Goal: Participate in discussion: Engage in conversation with other users on a specific topic

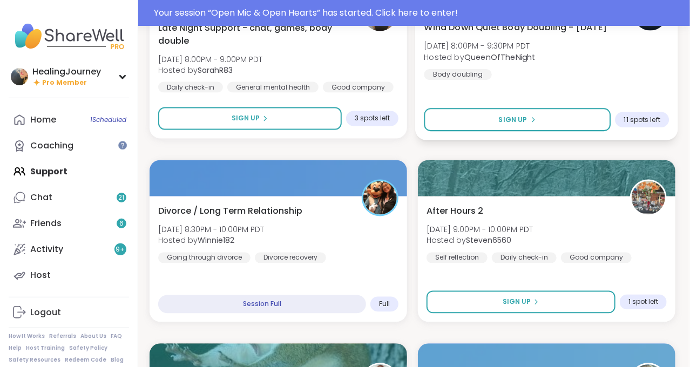
scroll to position [788, 2]
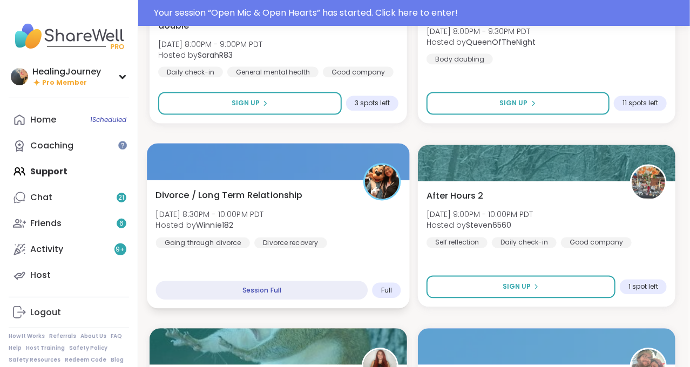
click at [260, 171] on div at bounding box center [278, 162] width 263 height 37
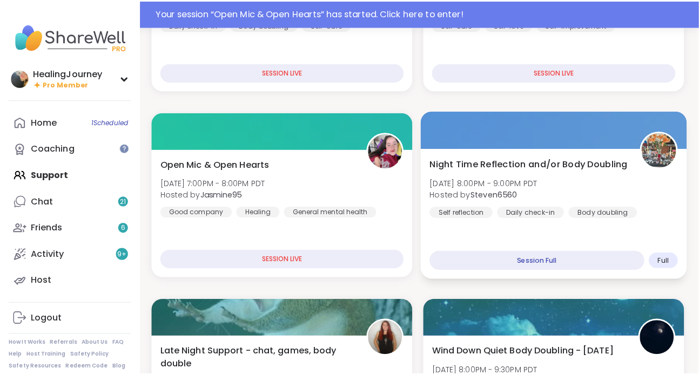
scroll to position [455, 2]
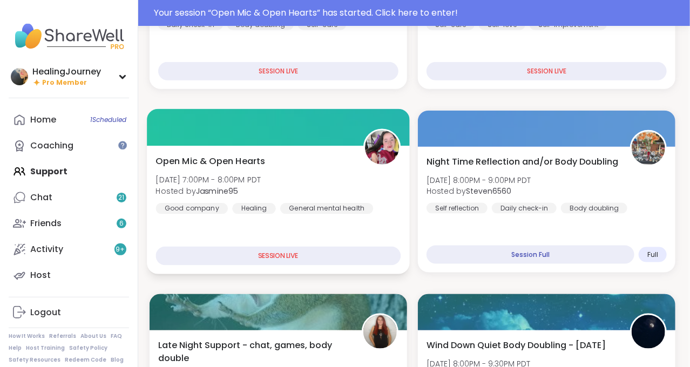
click at [322, 170] on div "Open Mic & Open Hearts [DATE] 7:00PM - 8:00PM PDT Hosted by Jasmine95 Good comp…" at bounding box center [278, 183] width 245 height 59
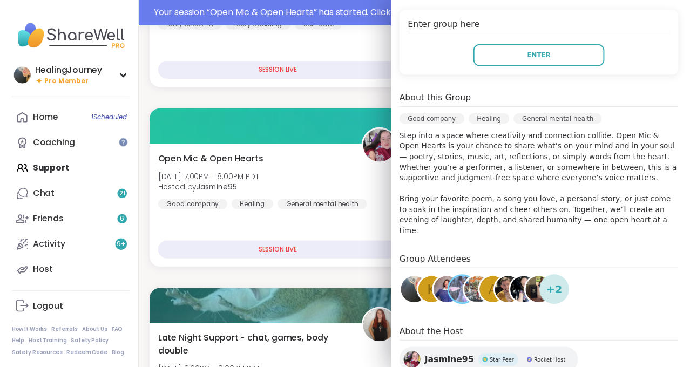
scroll to position [218, 0]
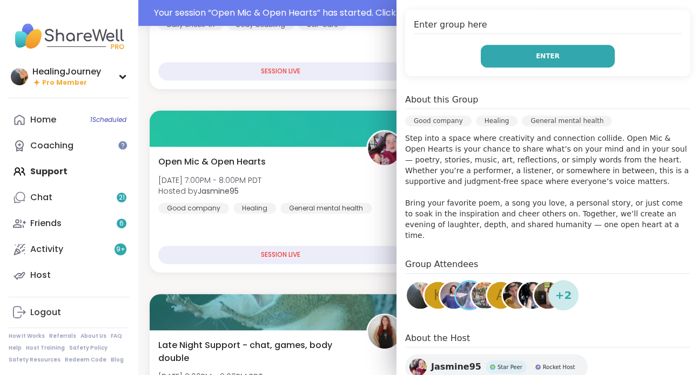
click at [536, 58] on span "Enter" at bounding box center [548, 56] width 24 height 10
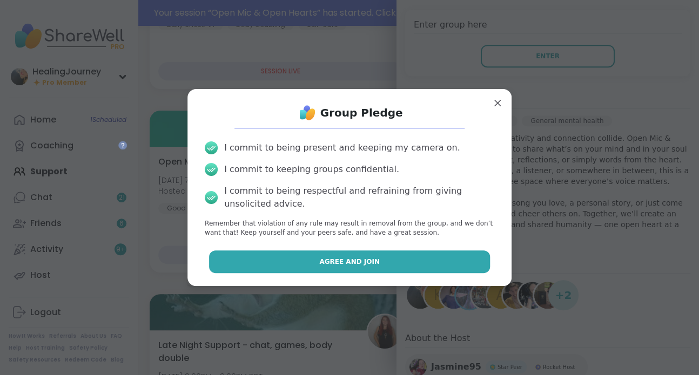
click at [402, 259] on button "Agree and Join" at bounding box center [349, 262] width 281 height 23
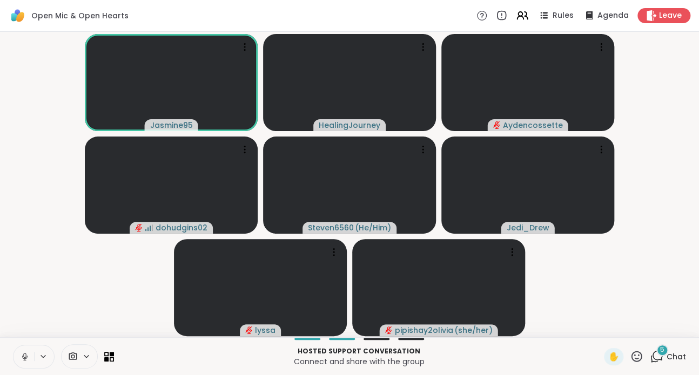
click at [663, 123] on video-player-container "Jasmine95 HealingJourney Aydencossette dohudgins02 Steven6560 ( He/Him ) Jedi_D…" at bounding box center [349, 184] width 686 height 297
click at [25, 358] on icon at bounding box center [24, 355] width 3 height 5
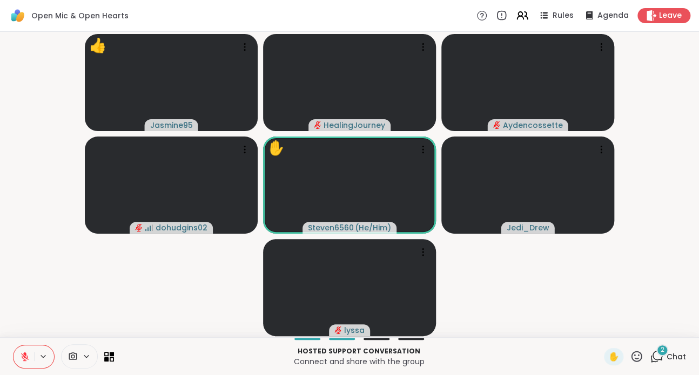
click at [607, 306] on video-player-container "👍 Jasmine95 👍 👍 👍 👍 👍 👍 👍 👍 👍 👍 👍 HealingJourney Aydencossette dohudgins02 ✋ St…" at bounding box center [349, 184] width 686 height 297
click at [630, 360] on icon at bounding box center [637, 357] width 14 height 14
click at [671, 331] on span "🎉" at bounding box center [676, 328] width 11 height 13
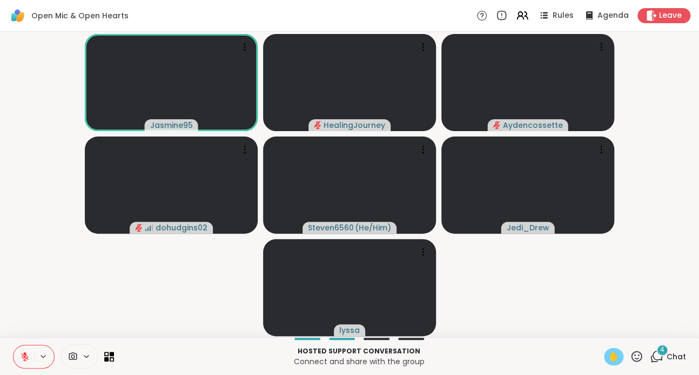
click at [608, 356] on span "✋" at bounding box center [613, 357] width 11 height 13
click at [608, 359] on span "✋" at bounding box center [613, 357] width 11 height 13
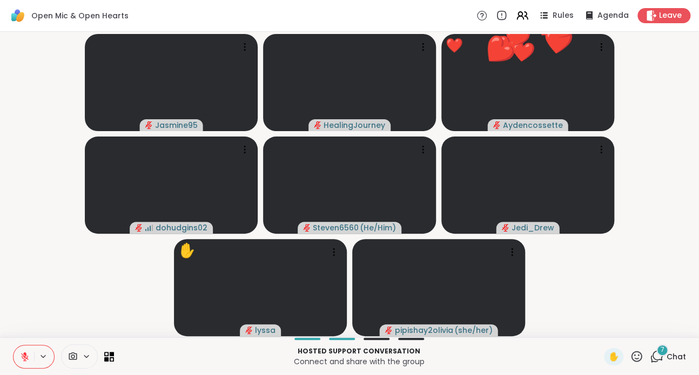
click at [630, 360] on icon at bounding box center [637, 357] width 14 height 14
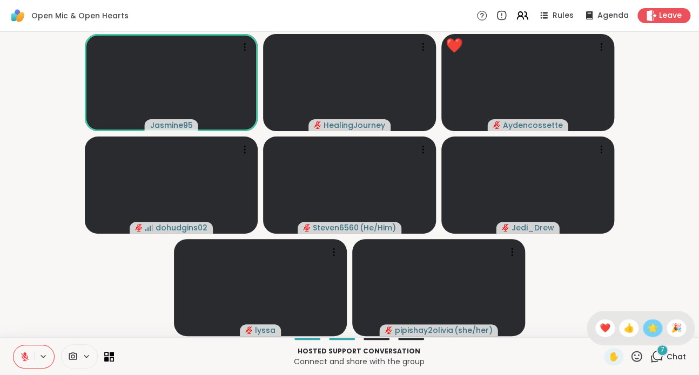
click at [647, 328] on span "🌟" at bounding box center [652, 328] width 11 height 13
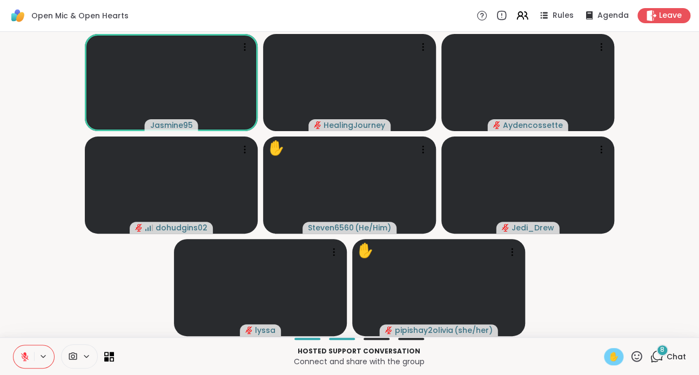
click at [608, 355] on span "✋" at bounding box center [613, 357] width 11 height 13
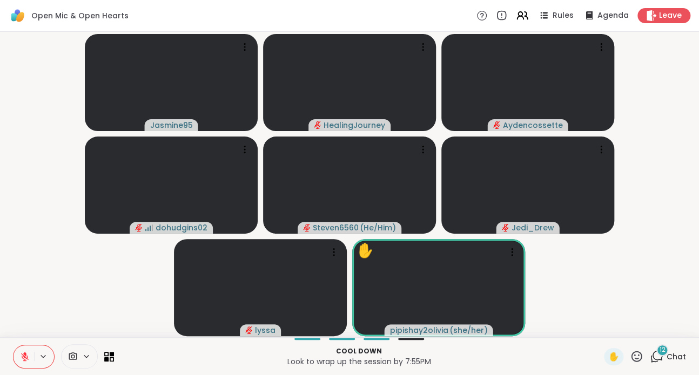
click at [26, 361] on icon at bounding box center [25, 357] width 10 height 10
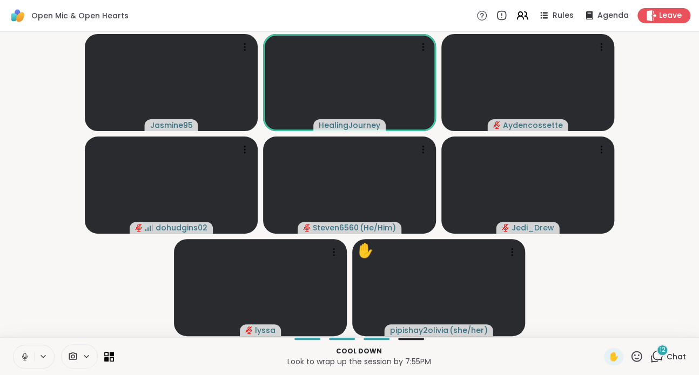
click at [26, 361] on icon at bounding box center [25, 357] width 10 height 10
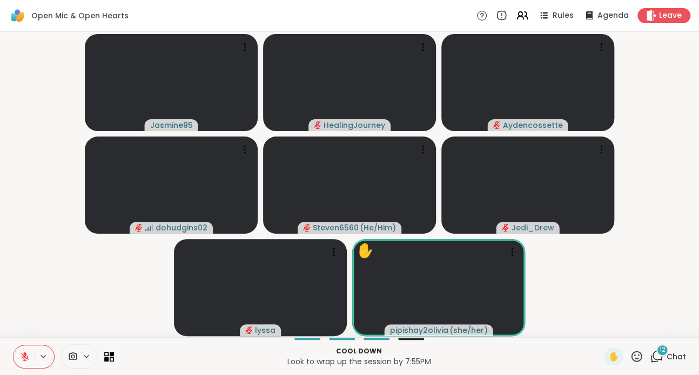
click at [24, 357] on icon at bounding box center [25, 357] width 8 height 8
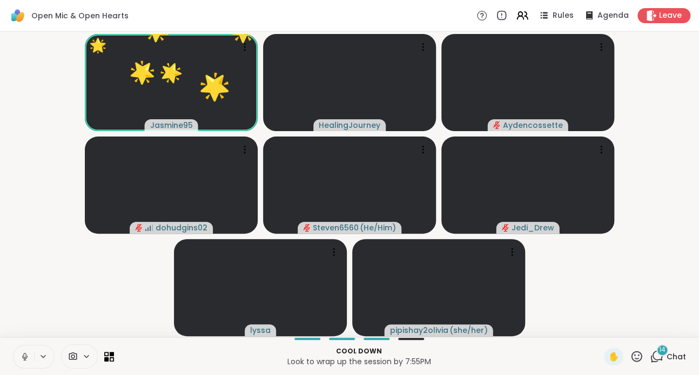
click at [23, 358] on icon at bounding box center [24, 356] width 5 height 3
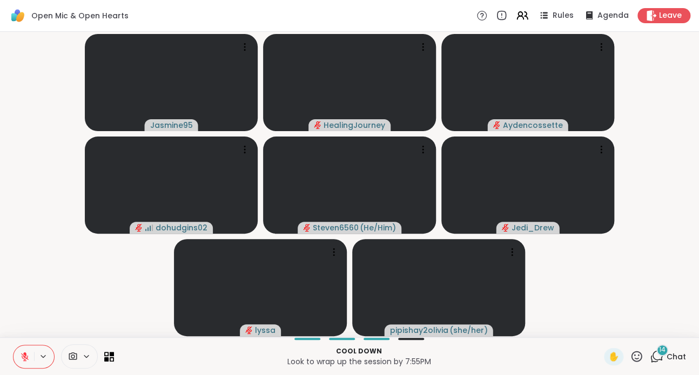
click at [630, 356] on icon at bounding box center [637, 357] width 14 height 14
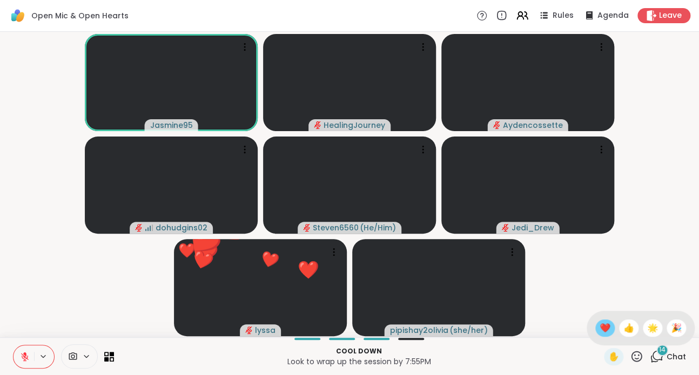
click at [600, 330] on span "❤️" at bounding box center [605, 328] width 11 height 13
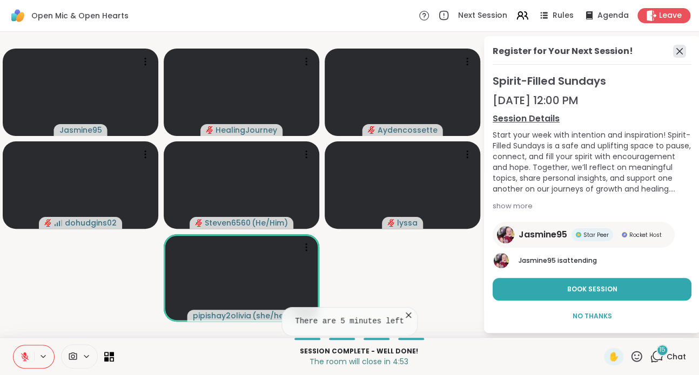
click at [676, 51] on icon at bounding box center [679, 51] width 6 height 6
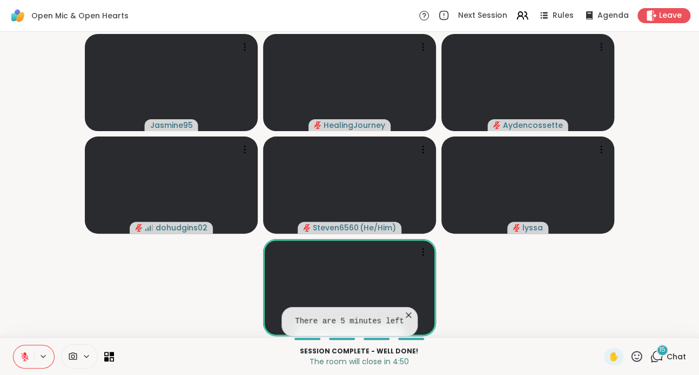
click at [406, 315] on icon at bounding box center [408, 315] width 5 height 5
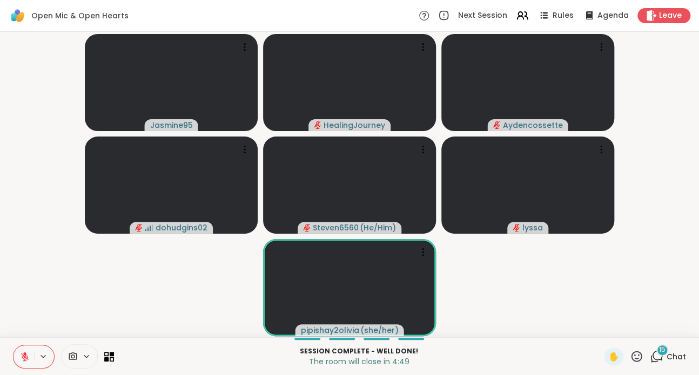
click at [547, 278] on video-player-container "Jasmine95 HealingJourney Aydencossette dohudgins02 Steven6560 ( He/Him ) lyssa …" at bounding box center [349, 184] width 686 height 297
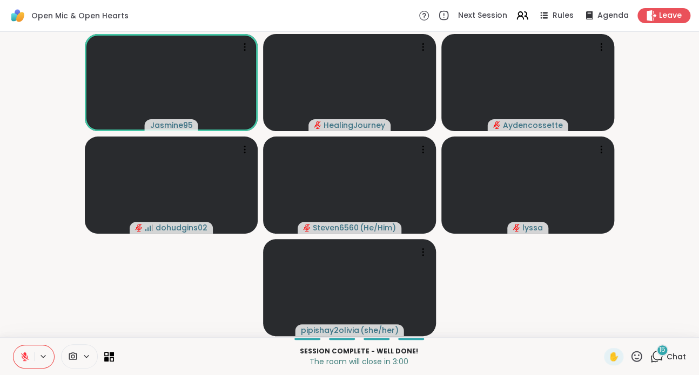
click at [630, 358] on icon at bounding box center [637, 357] width 14 height 14
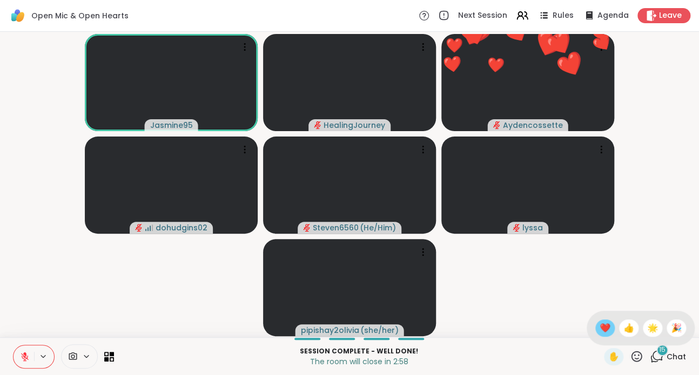
click at [600, 332] on span "❤️" at bounding box center [605, 328] width 11 height 13
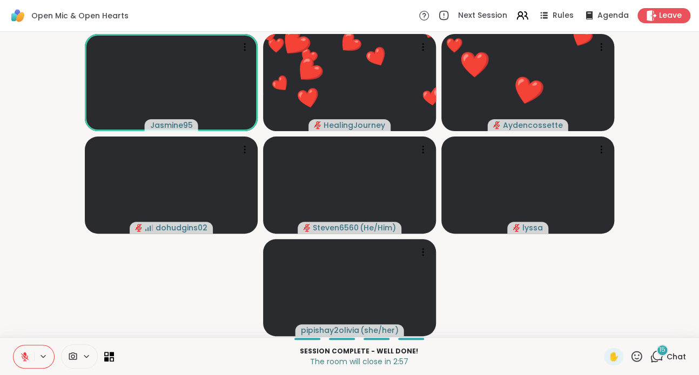
click at [543, 325] on video-player-container "Jasmine95 ❤️ HealingJourney ❤️ ❤️ ❤️ ❤️ ❤️ ❤️ ❤️ ❤️ ❤️ ❤️ ❤️ ❤️ ❤️ ❤️ ❤️ ❤️ ❤️ …" at bounding box center [349, 184] width 686 height 297
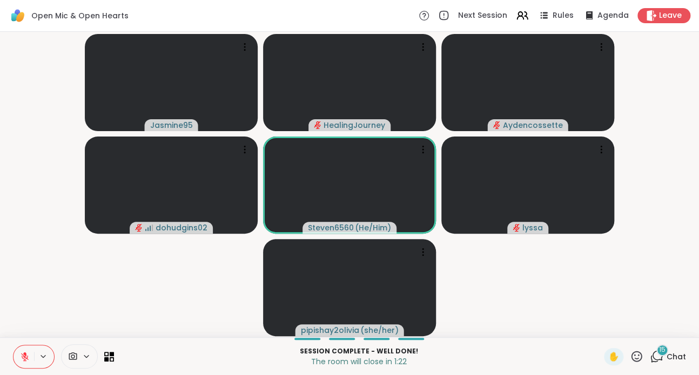
click at [28, 352] on icon at bounding box center [25, 357] width 10 height 10
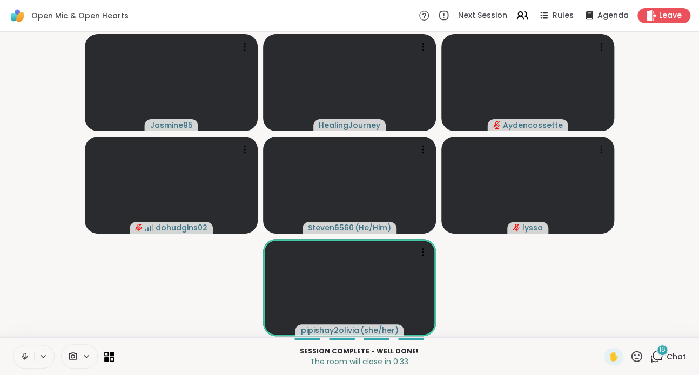
click at [27, 352] on icon at bounding box center [25, 357] width 10 height 10
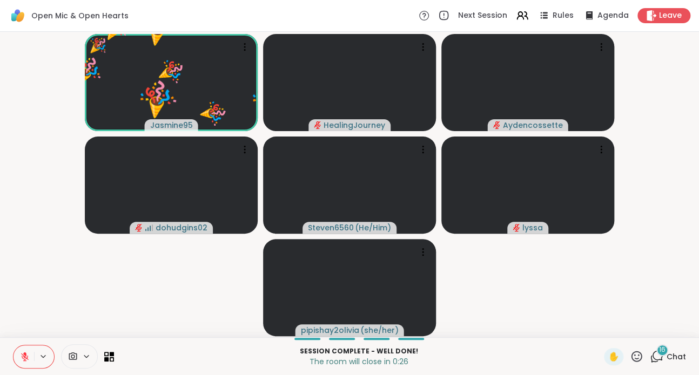
click at [634, 355] on icon at bounding box center [636, 356] width 11 height 11
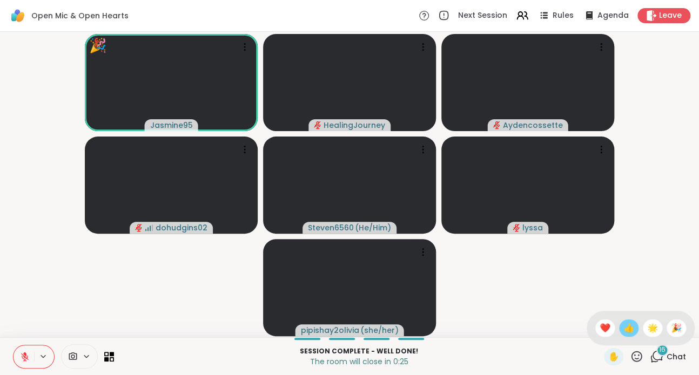
click at [623, 329] on span "👍" at bounding box center [628, 328] width 11 height 13
click at [630, 356] on icon at bounding box center [637, 357] width 14 height 14
click at [671, 327] on span "🎉" at bounding box center [676, 328] width 11 height 13
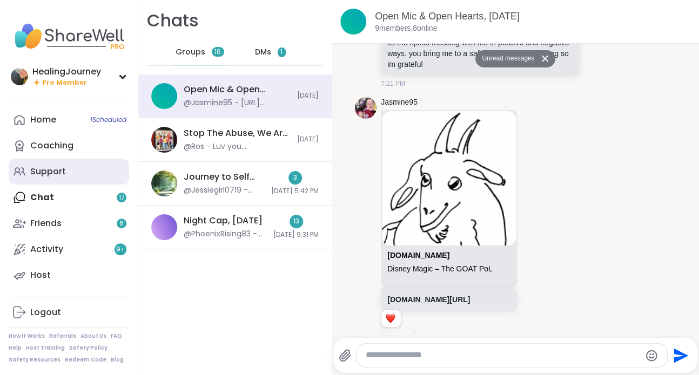
click at [60, 169] on div "Support" at bounding box center [48, 172] width 36 height 12
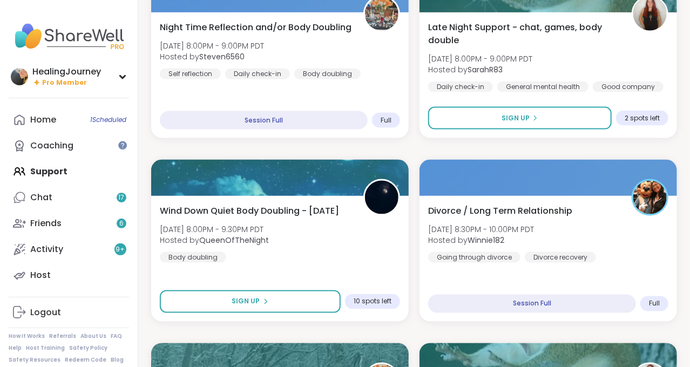
scroll to position [586, 0]
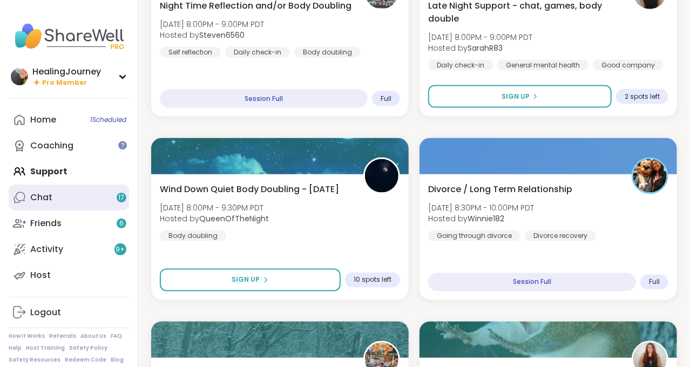
click at [65, 196] on link "Chat 17" at bounding box center [69, 198] width 120 height 26
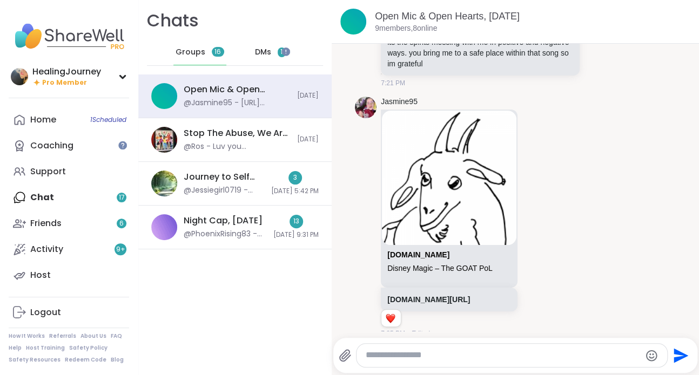
click at [260, 52] on span "DMs" at bounding box center [263, 52] width 16 height 11
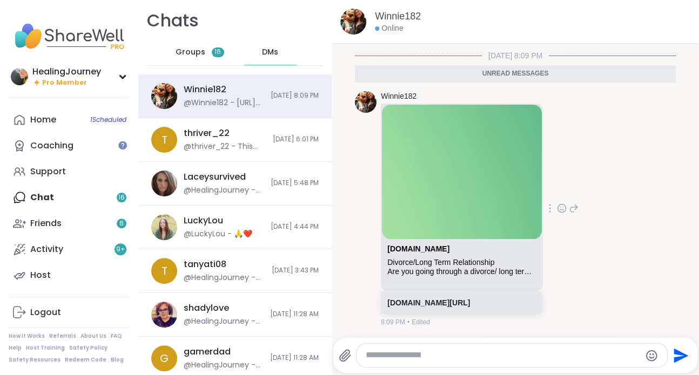
scroll to position [6215, 0]
click at [482, 350] on textarea "Type your message" at bounding box center [502, 355] width 275 height 11
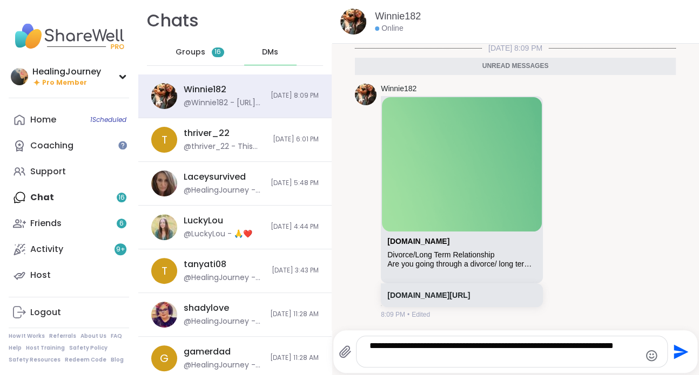
click at [569, 349] on textarea "**********" at bounding box center [502, 352] width 267 height 22
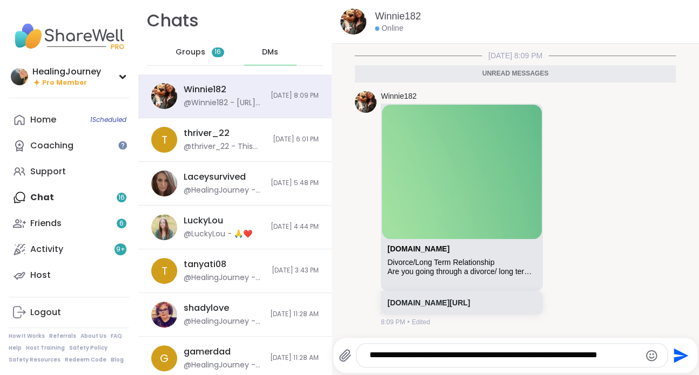
click at [622, 352] on textarea "**********" at bounding box center [502, 355] width 267 height 11
click at [646, 353] on icon "Emoji picker" at bounding box center [651, 355] width 11 height 11
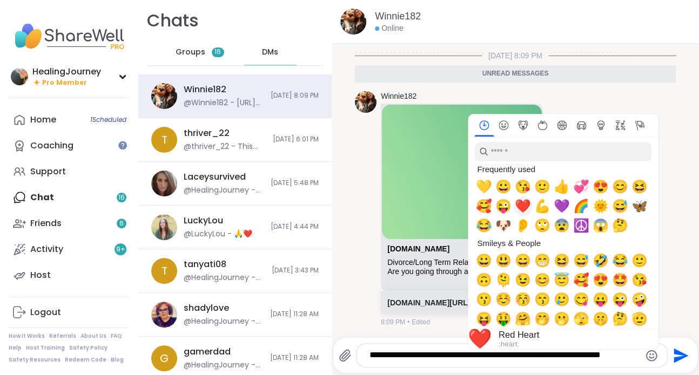
click at [515, 212] on span "❤️" at bounding box center [523, 206] width 16 height 15
type textarea "**********"
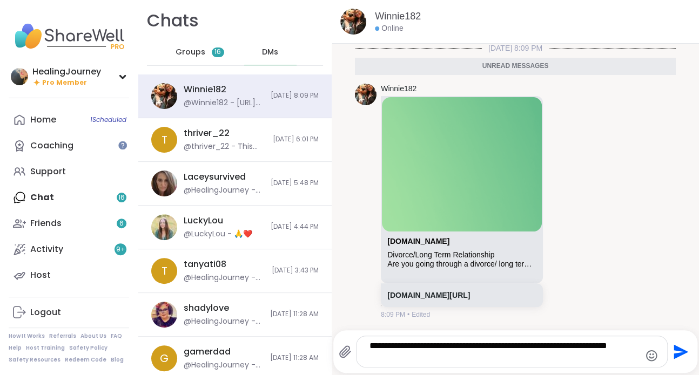
click at [418, 354] on textarea "**********" at bounding box center [502, 352] width 267 height 22
